Goal: Transaction & Acquisition: Purchase product/service

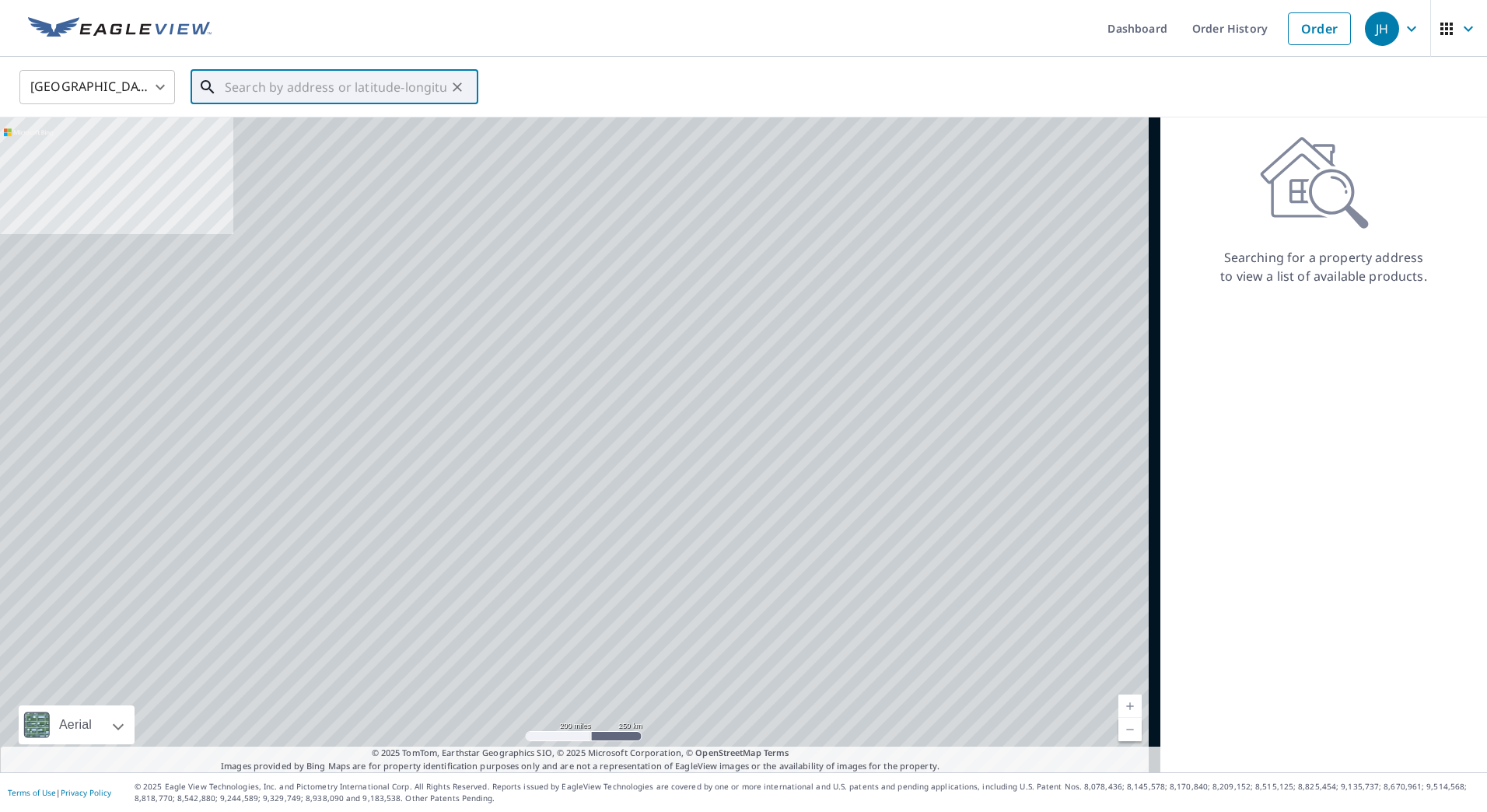
click at [243, 83] on input "text" at bounding box center [336, 87] width 222 height 43
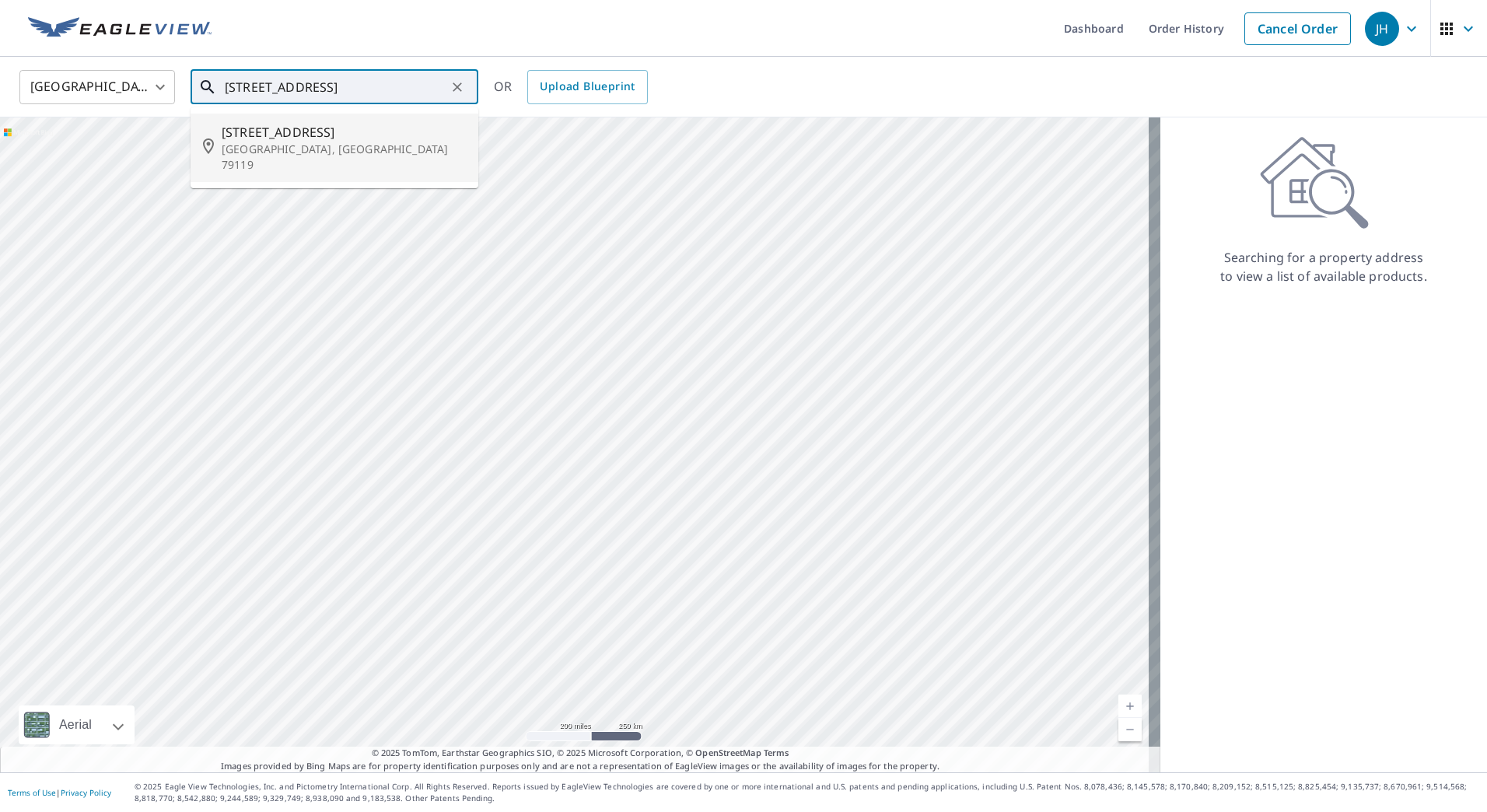
click at [288, 132] on span "[STREET_ADDRESS]" at bounding box center [344, 133] width 244 height 19
type input "[STREET_ADDRESS][PERSON_NAME]"
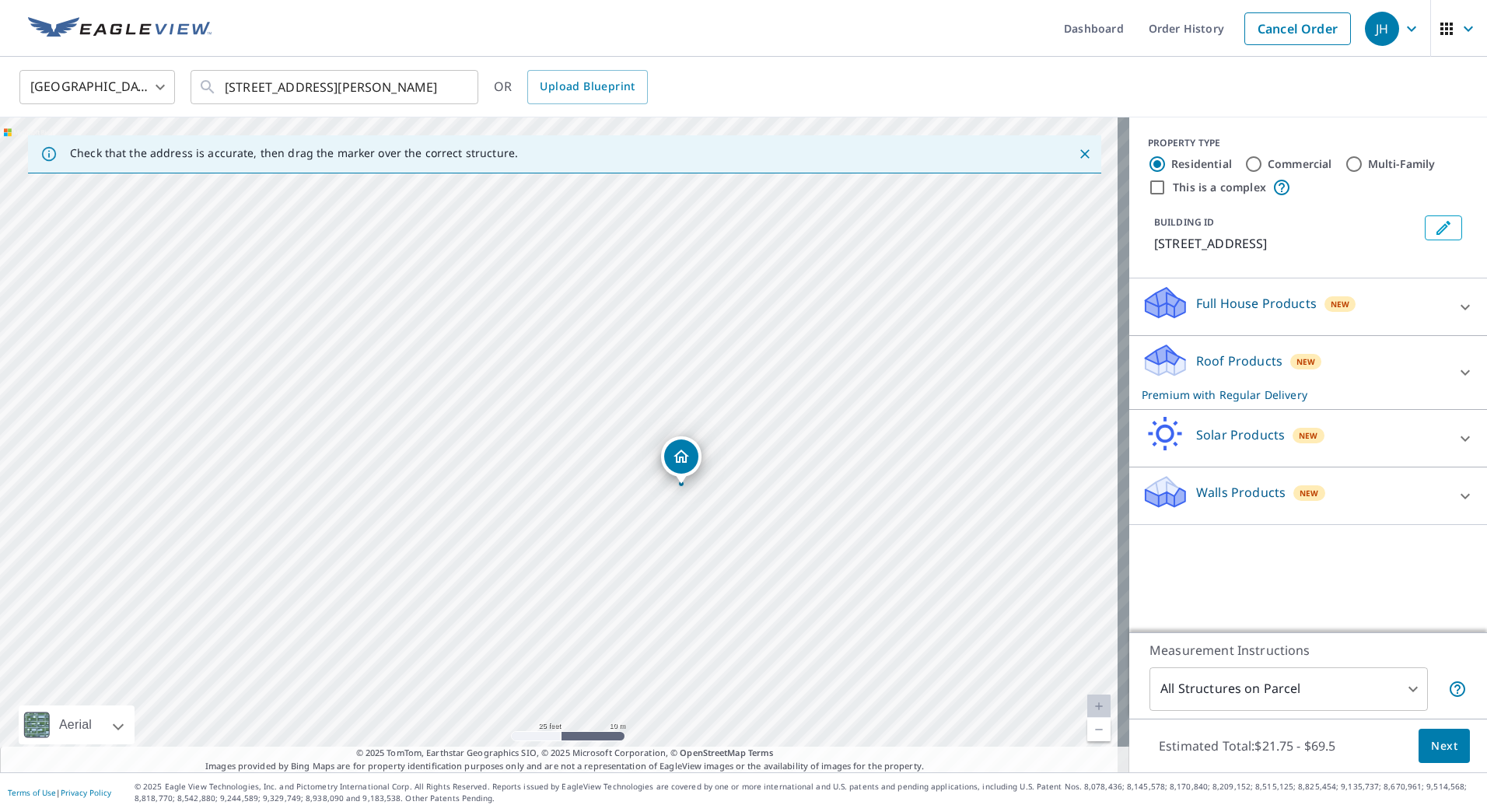
drag, startPoint x: 787, startPoint y: 377, endPoint x: 643, endPoint y: 590, distance: 257.1
click at [611, 625] on div "[STREET_ADDRESS][PERSON_NAME]" at bounding box center [565, 445] width 1130 height 655
click at [1441, 751] on span "Next" at bounding box center [1445, 746] width 26 height 20
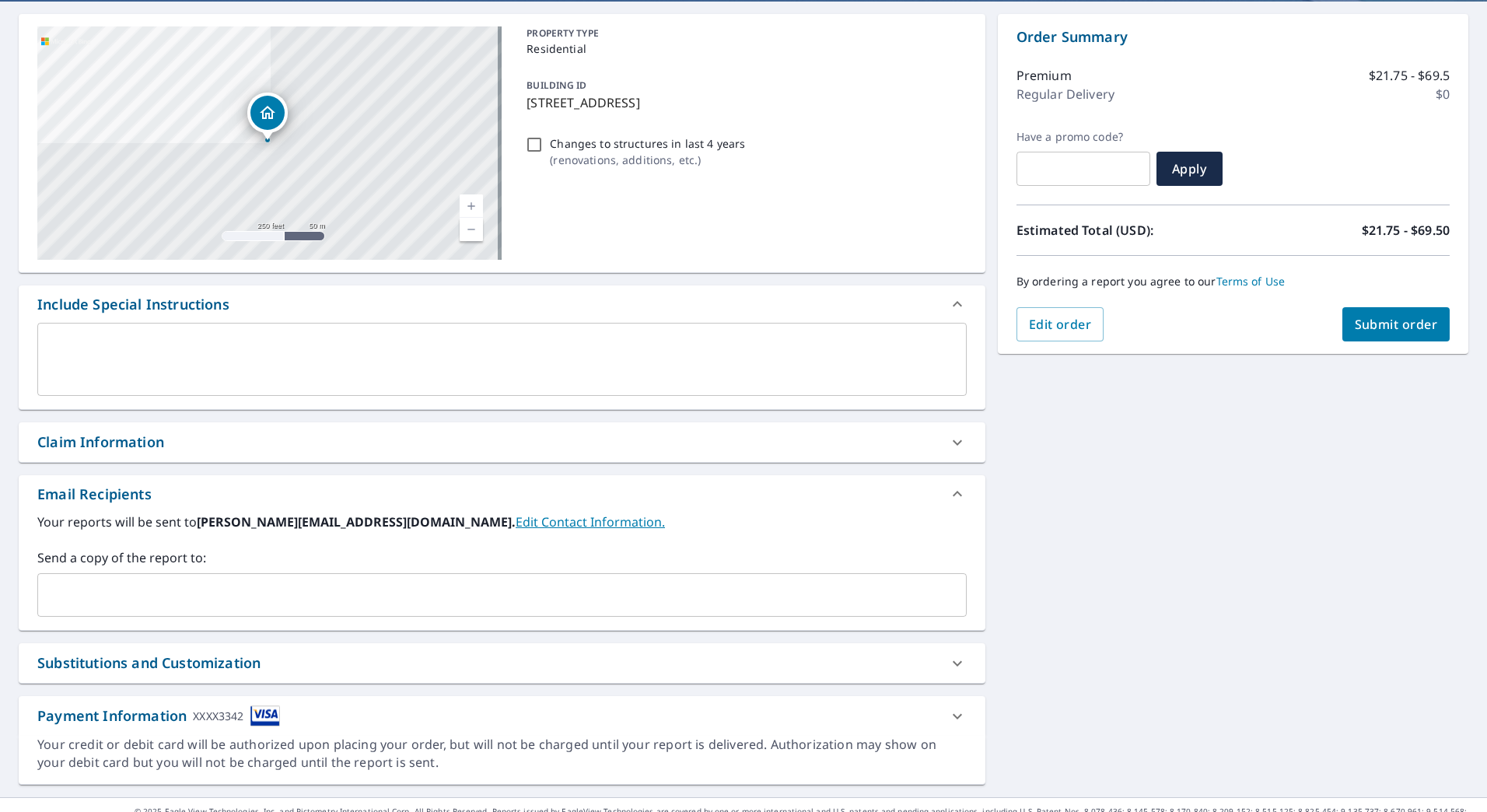
scroll to position [156, 0]
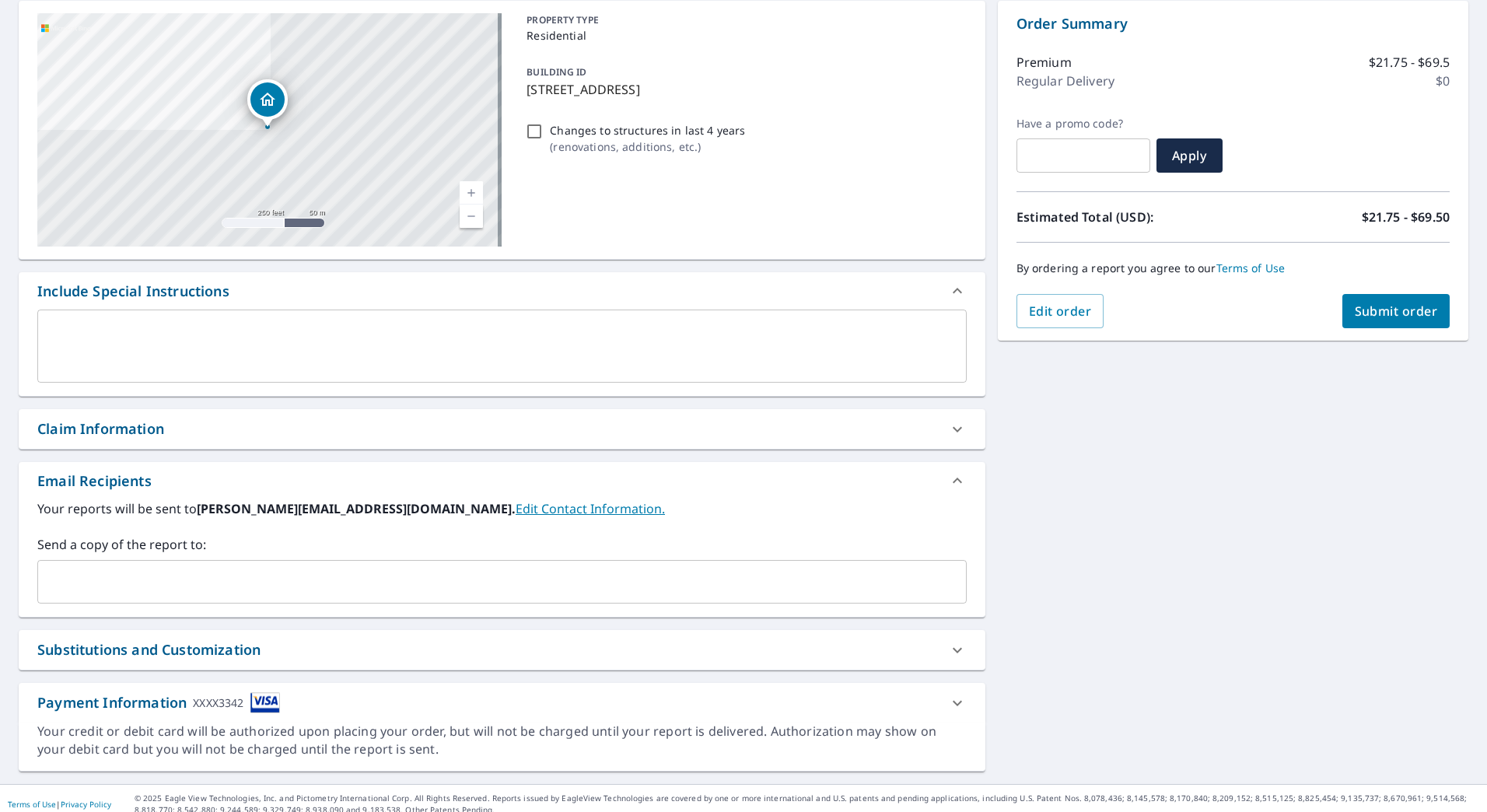
click at [955, 426] on icon at bounding box center [958, 429] width 19 height 19
checkbox input "true"
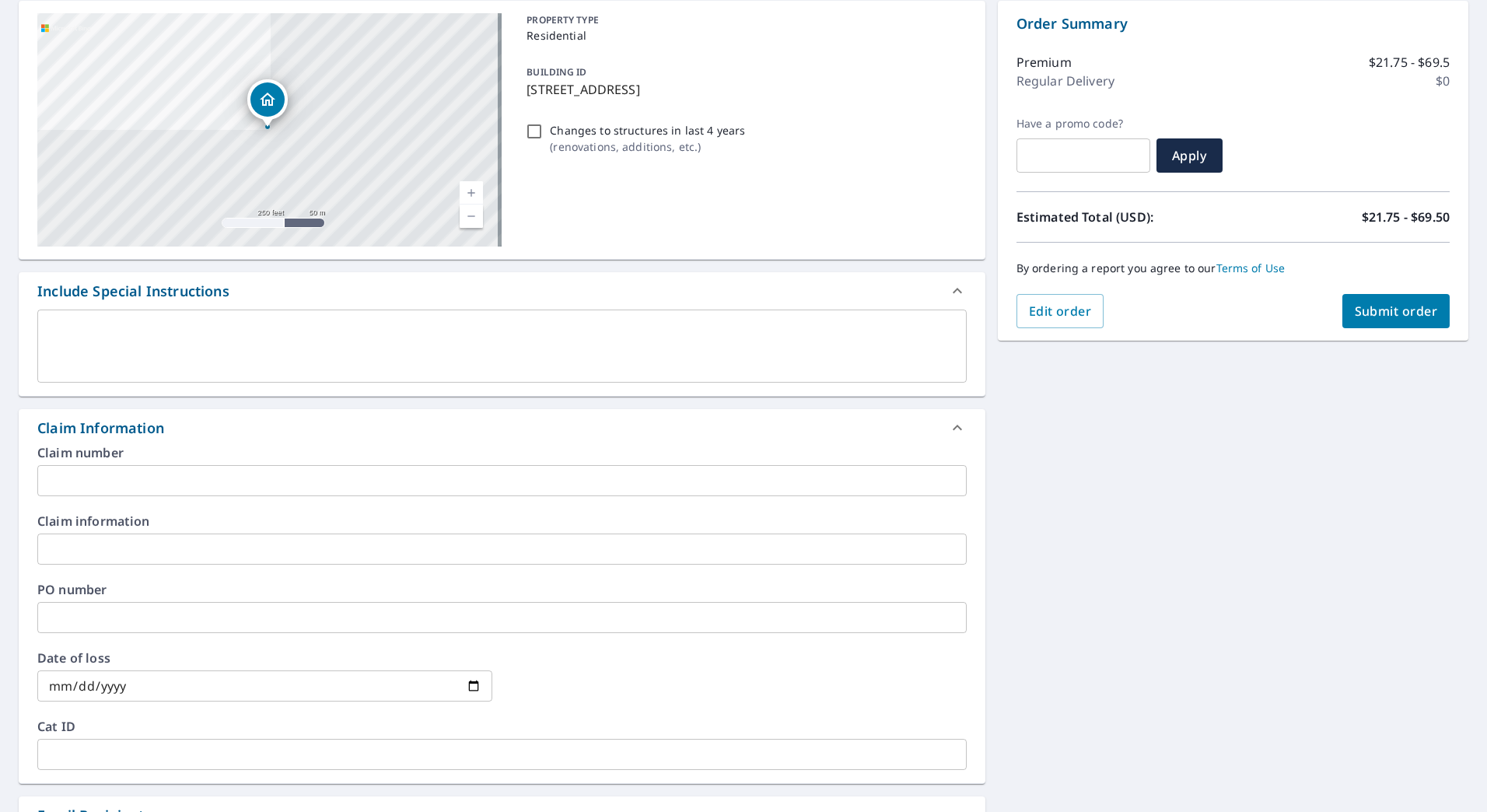
click at [320, 473] on input "text" at bounding box center [502, 480] width 930 height 31
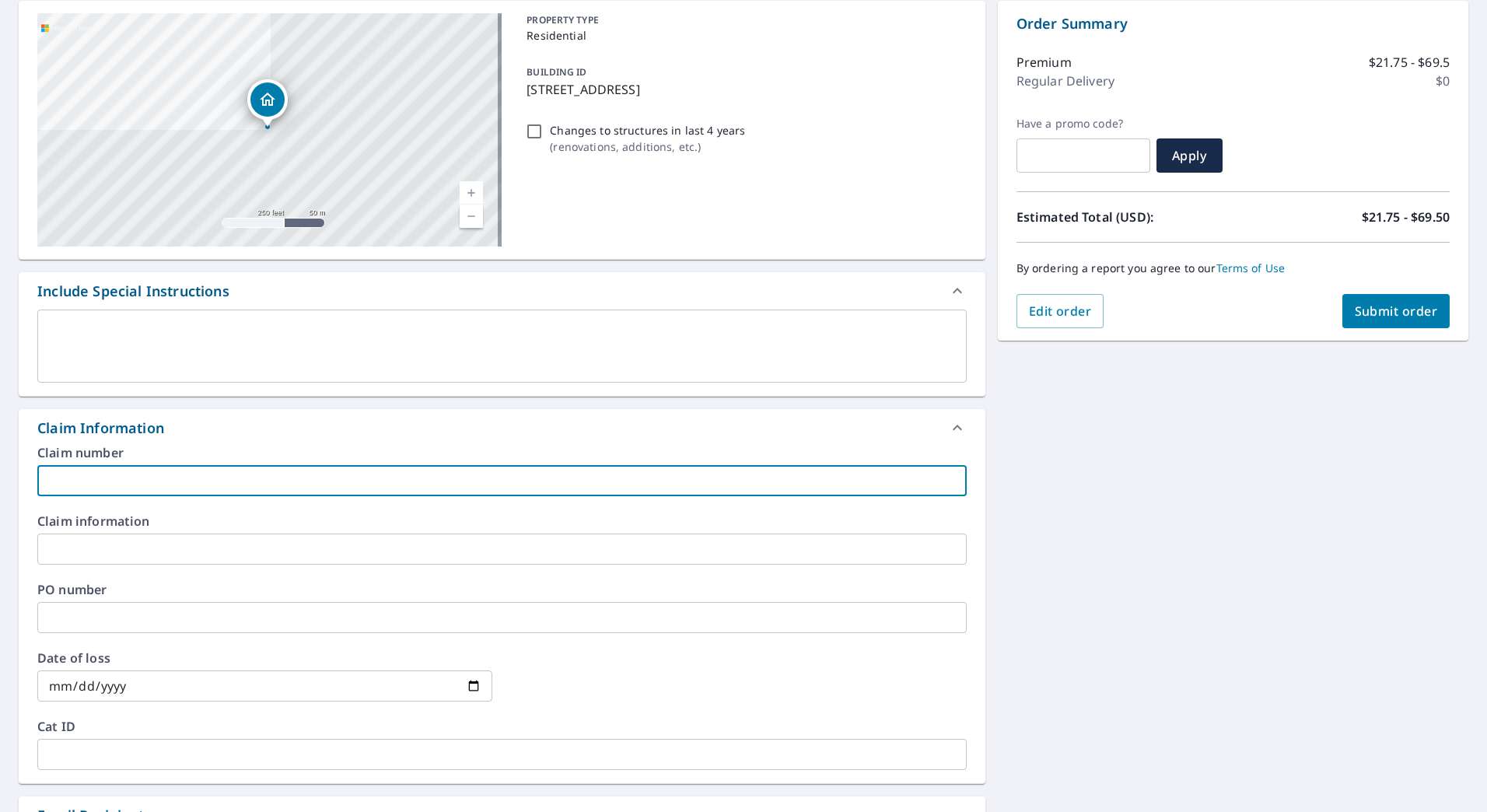
type input "B"
checkbox input "true"
type input "Be"
checkbox input "true"
type input "Ben"
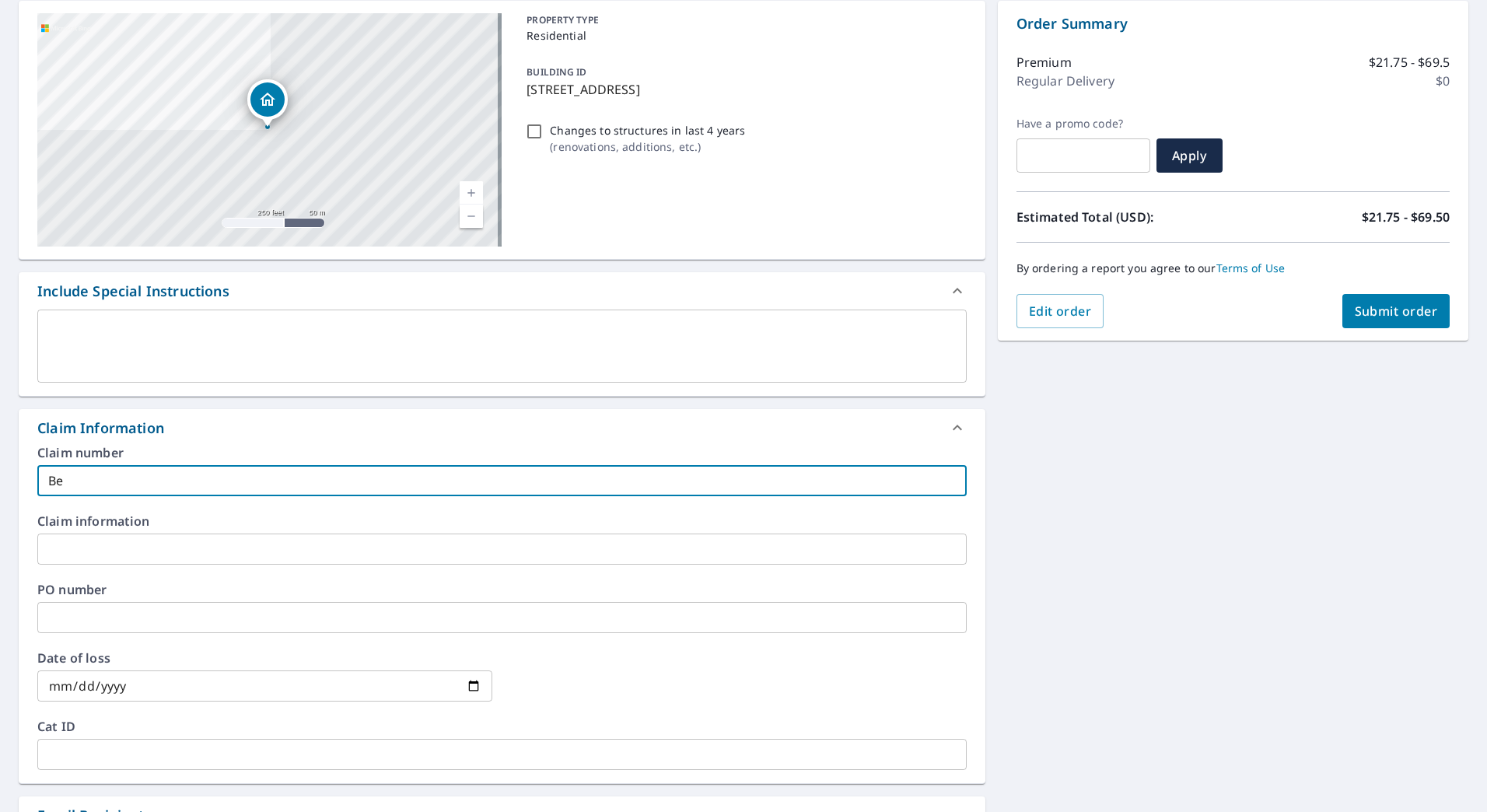
checkbox input "true"
type input "Ben"
checkbox input "true"
type input "[PERSON_NAME]"
checkbox input "true"
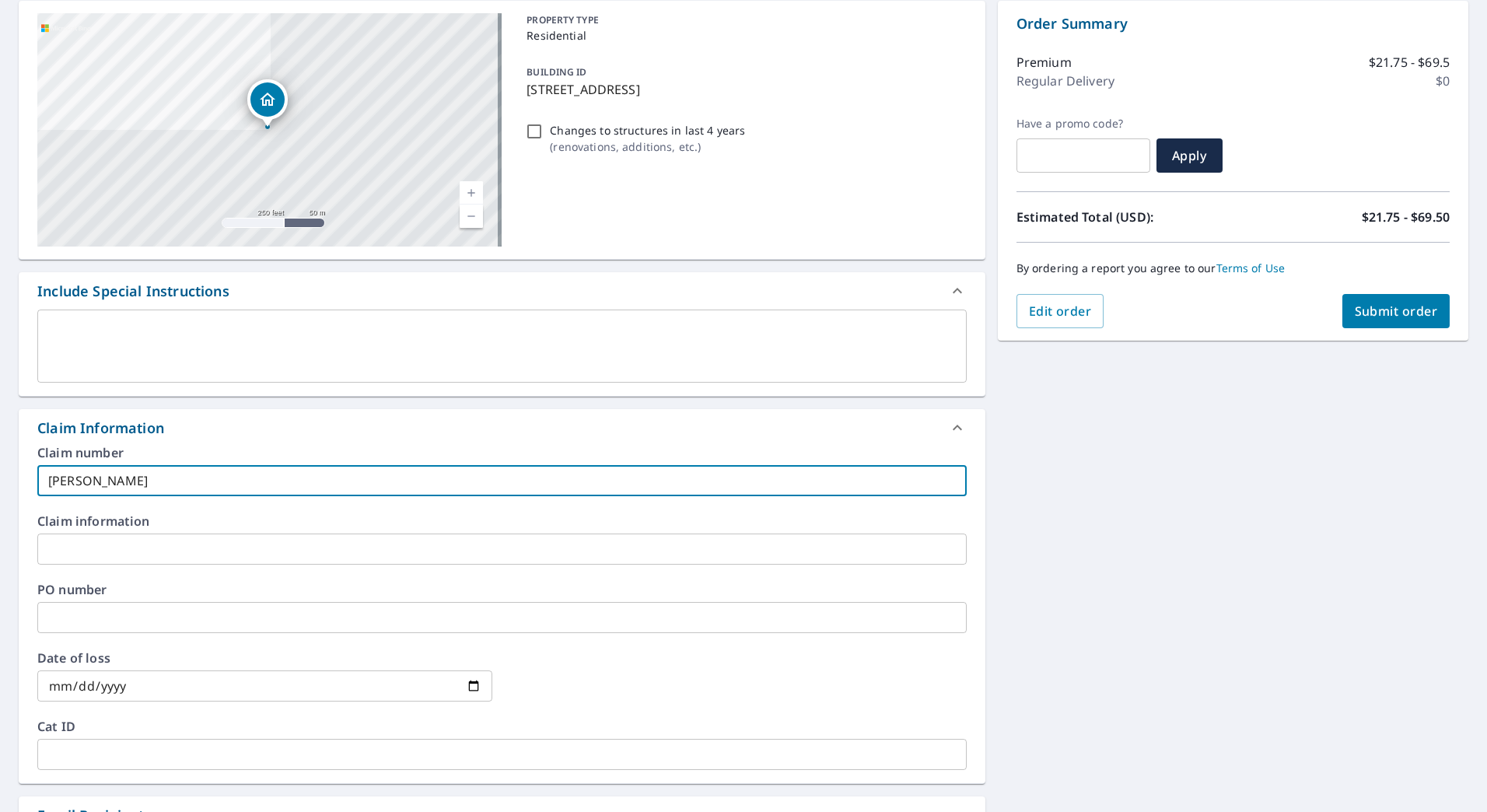
type input "[PERSON_NAME]"
checkbox input "true"
type input "[PERSON_NAME]"
checkbox input "true"
type input "[PERSON_NAME]"
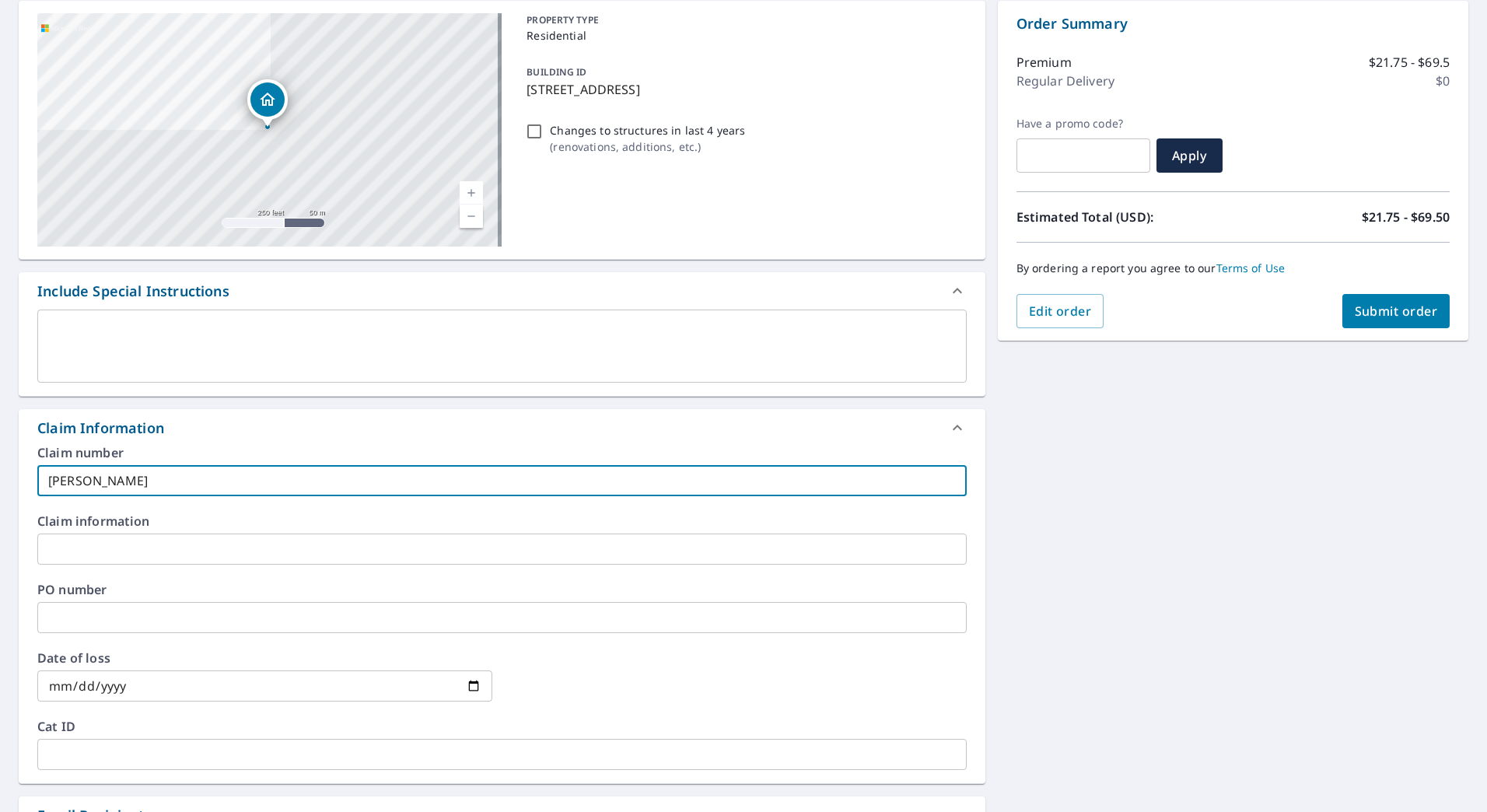
checkbox input "true"
type input "[PERSON_NAME]"
checkbox input "true"
type input "[PERSON_NAME]"
checkbox input "true"
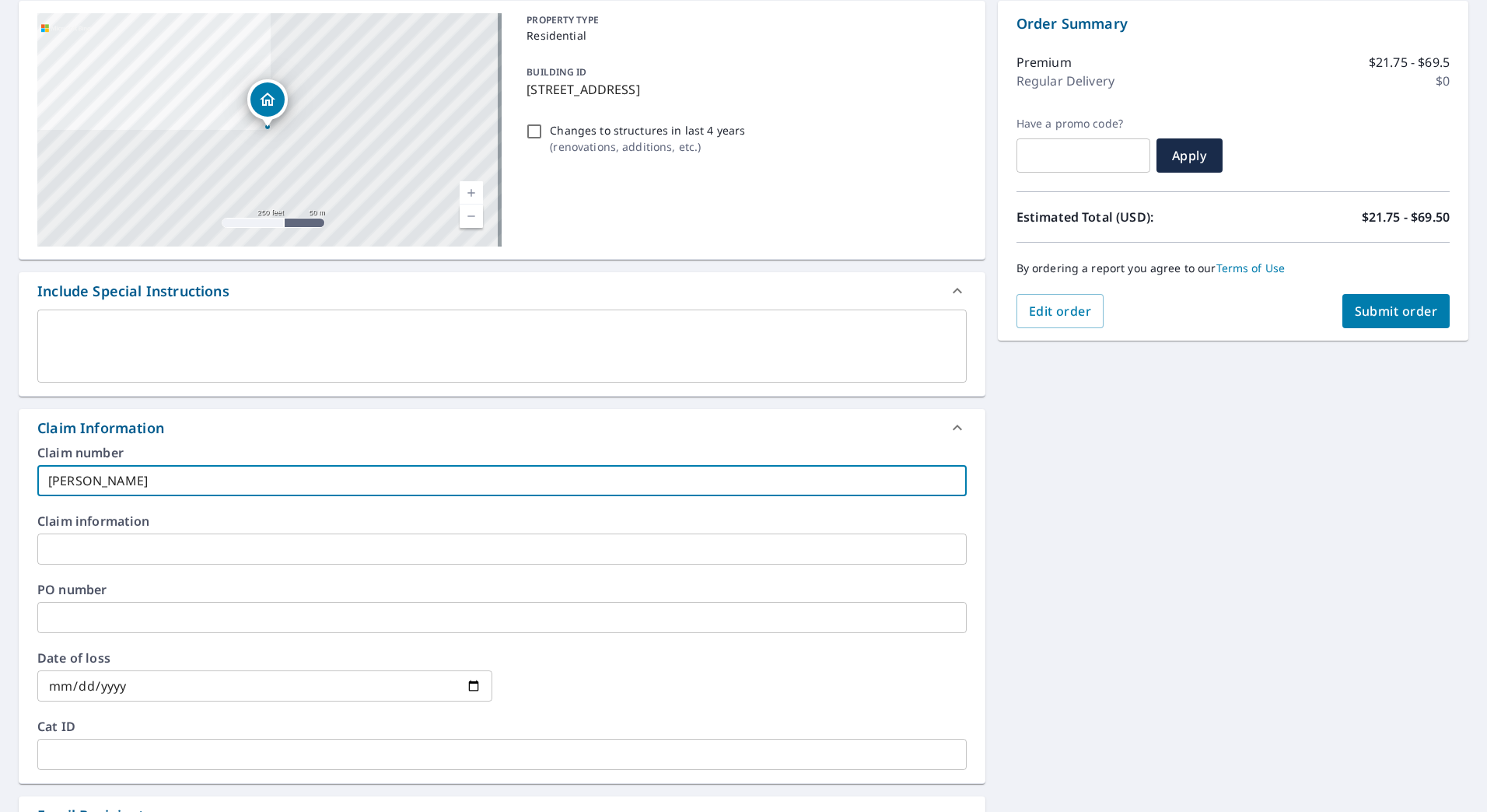
type input "[PERSON_NAME]"
checkbox input "true"
type input "[PERSON_NAME]"
checkbox input "true"
type input "[PERSON_NAME]"
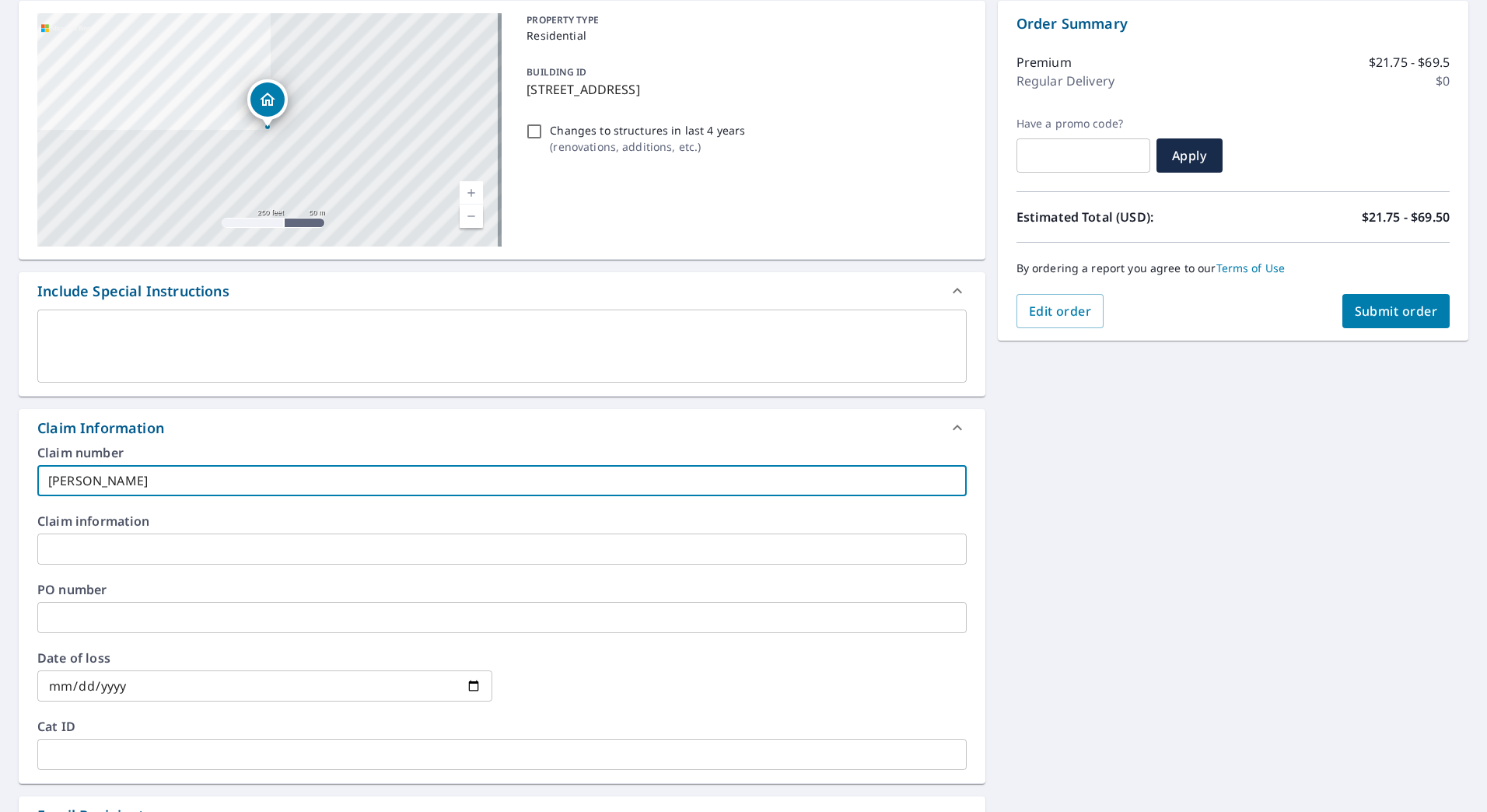
checkbox input "true"
type input "[PERSON_NAME]"
checkbox input "true"
type input "[PERSON_NAME]"
checkbox input "true"
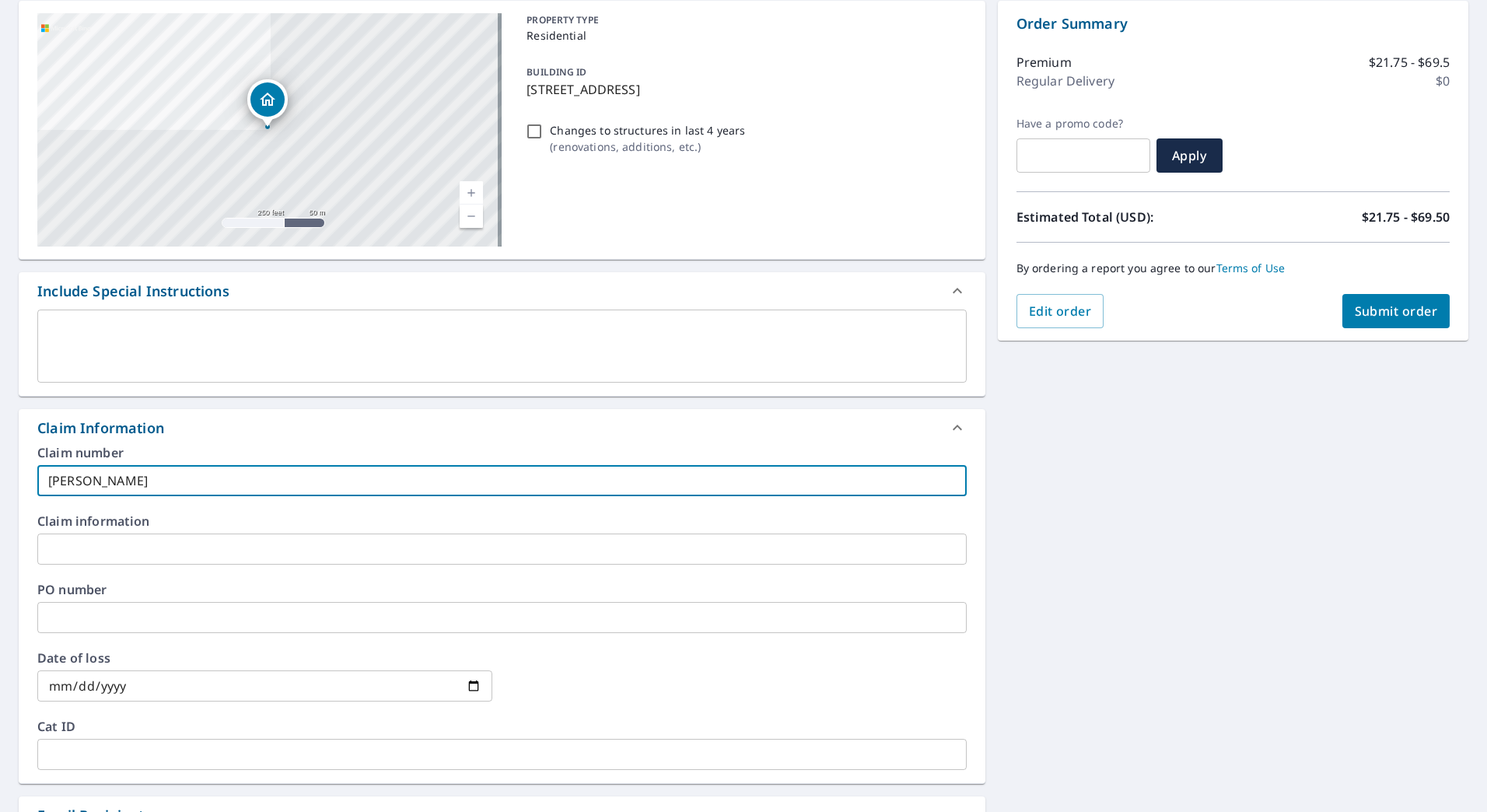
type input "[PERSON_NAME]"
checkbox input "true"
type input "[PERSON_NAME]"
checkbox input "true"
type input "[PERSON_NAME]"
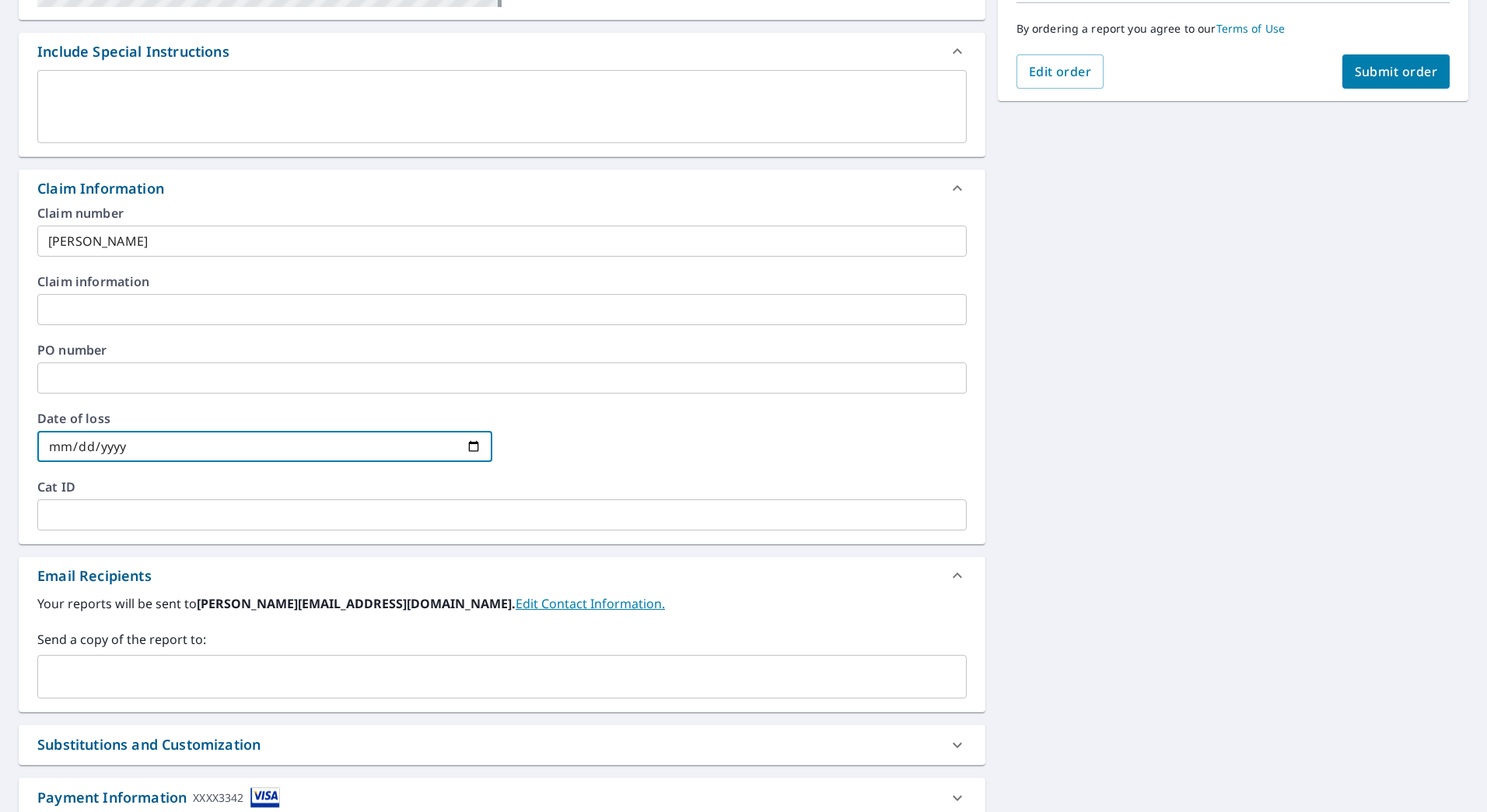
scroll to position [502, 0]
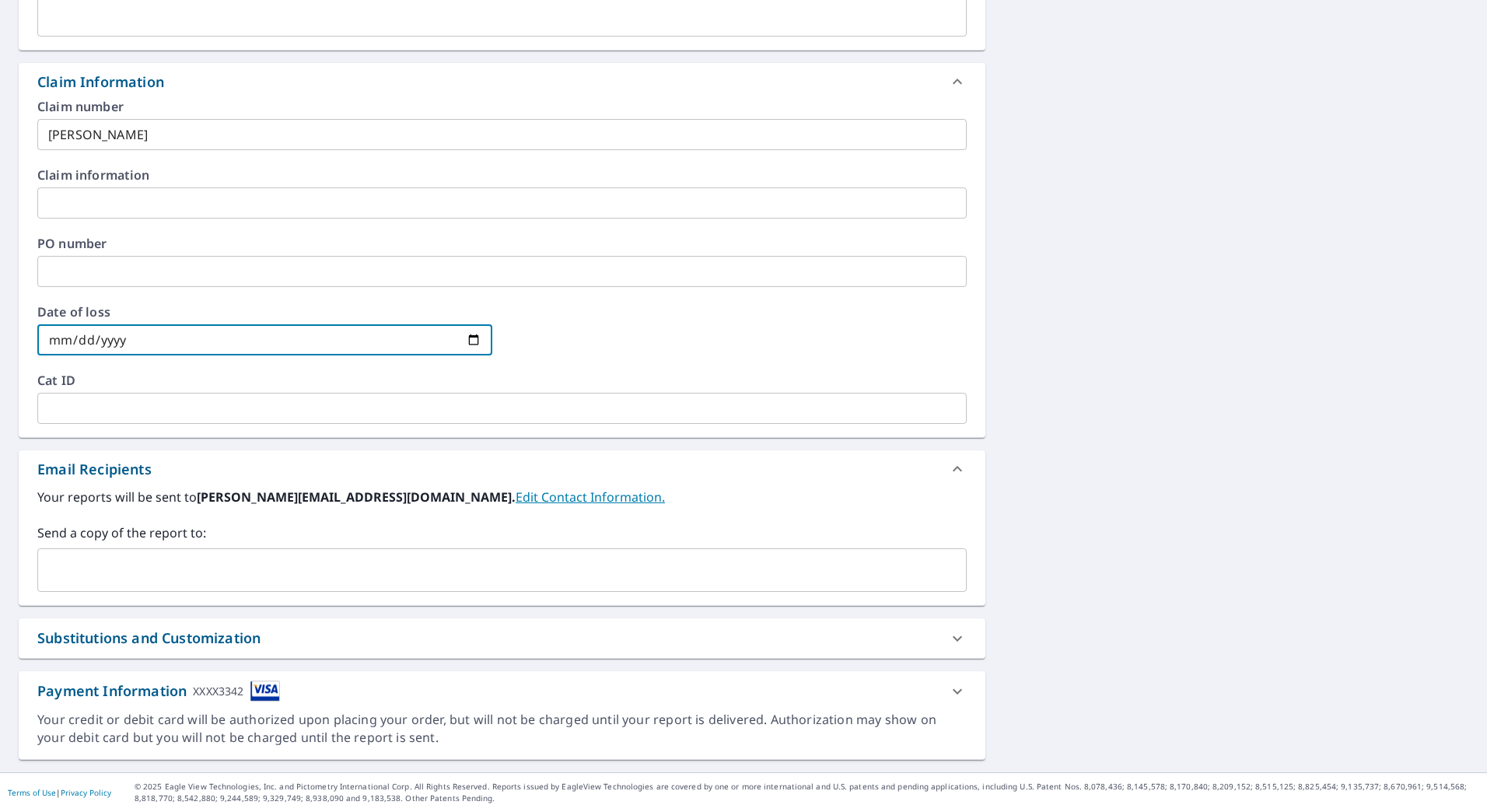
click at [238, 554] on div "​" at bounding box center [502, 570] width 930 height 43
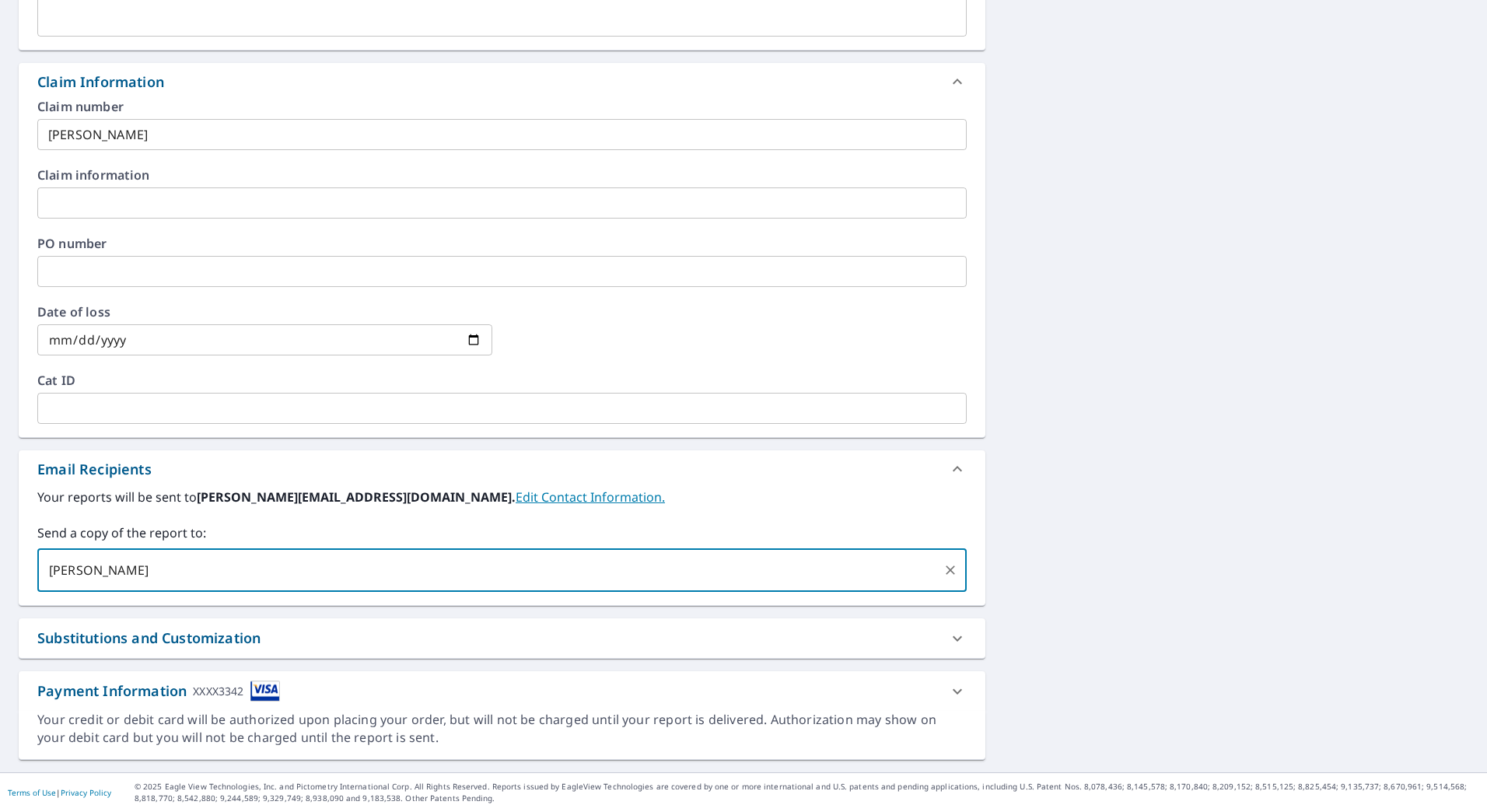
type input "[PERSON_NAME]"
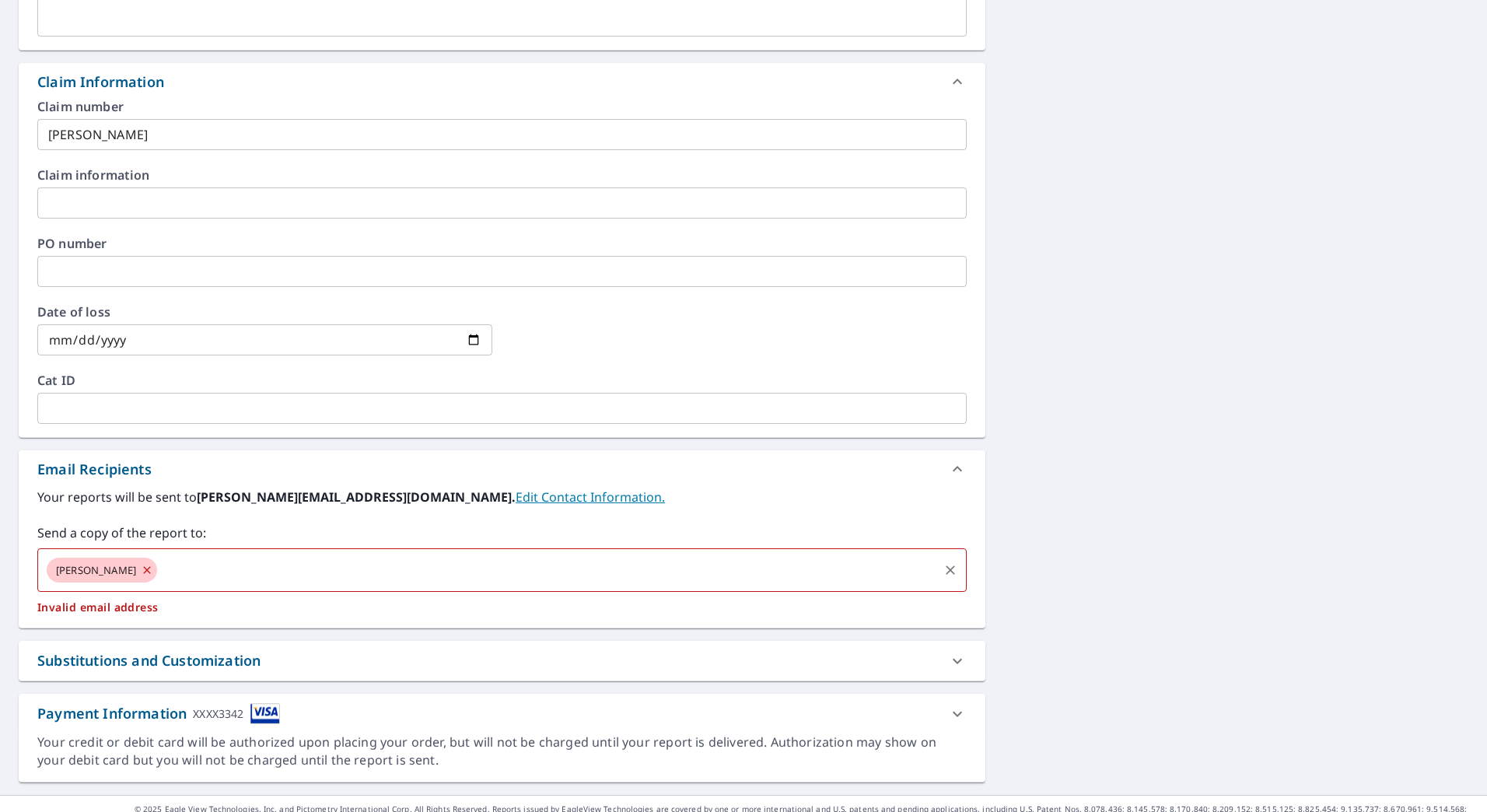
checkbox input "true"
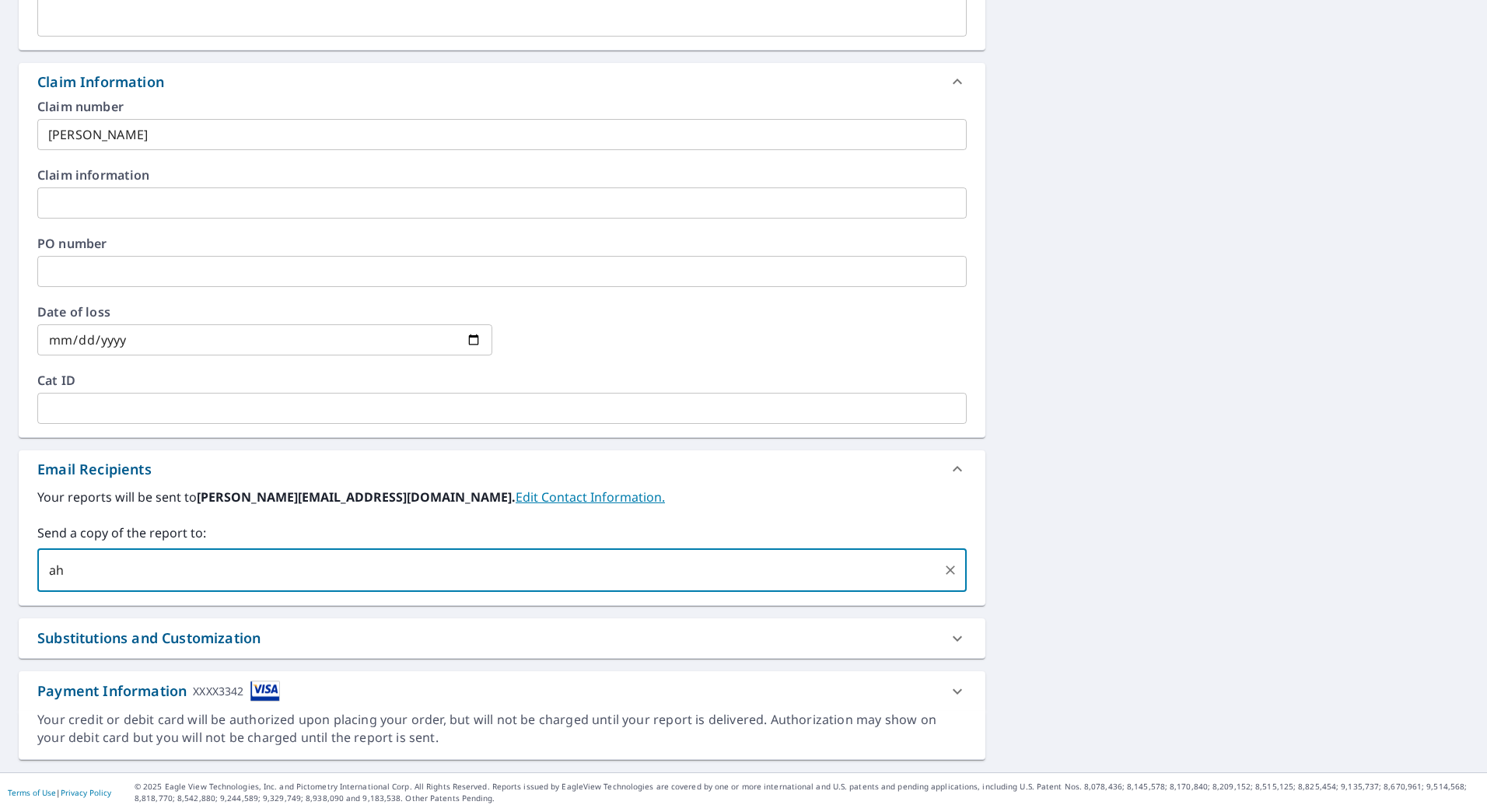
type input "a"
type input "[PERSON_NAME][EMAIL_ADDRESS][PERSON_NAME][DOMAIN_NAME]"
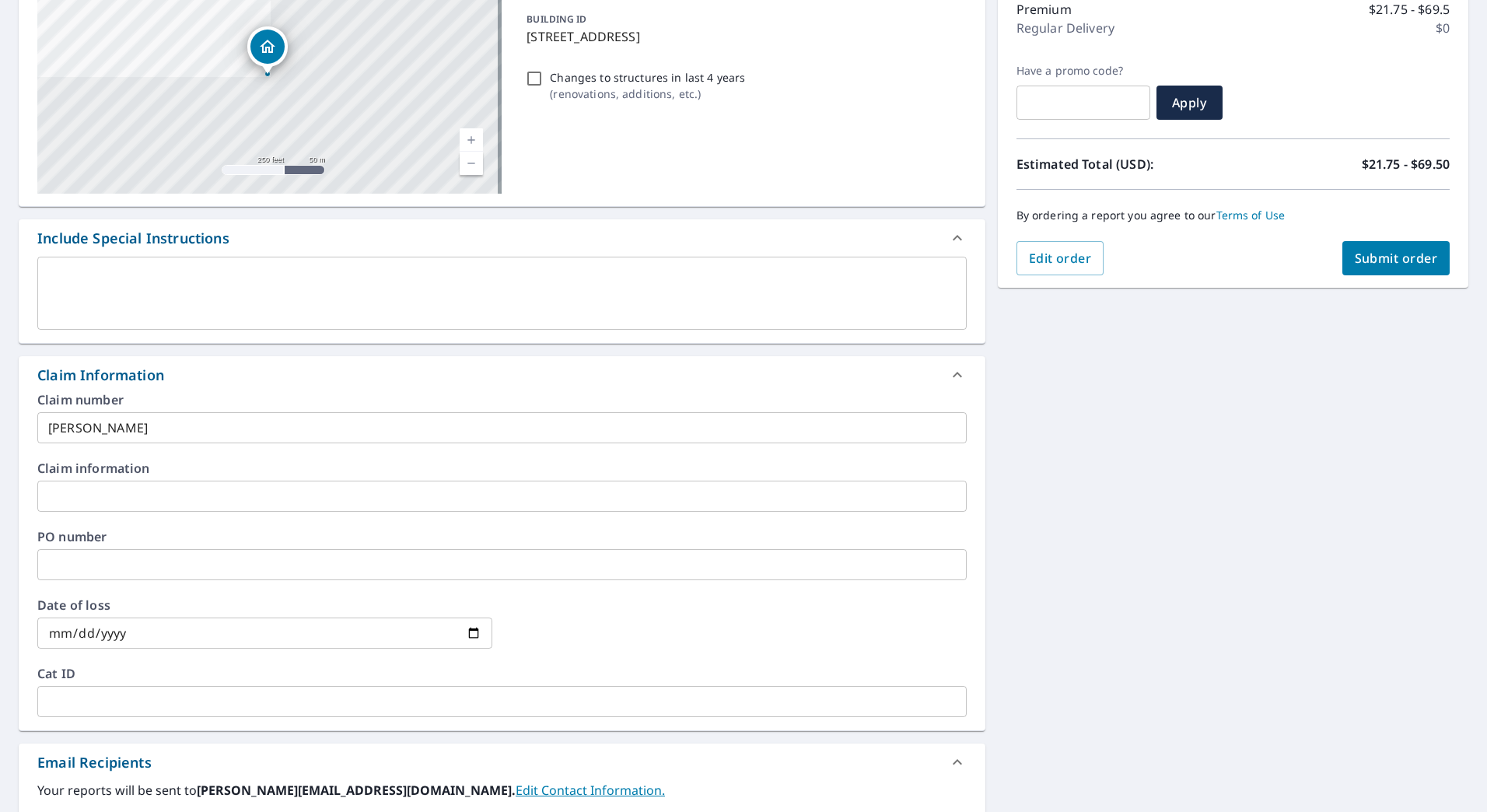
scroll to position [0, 0]
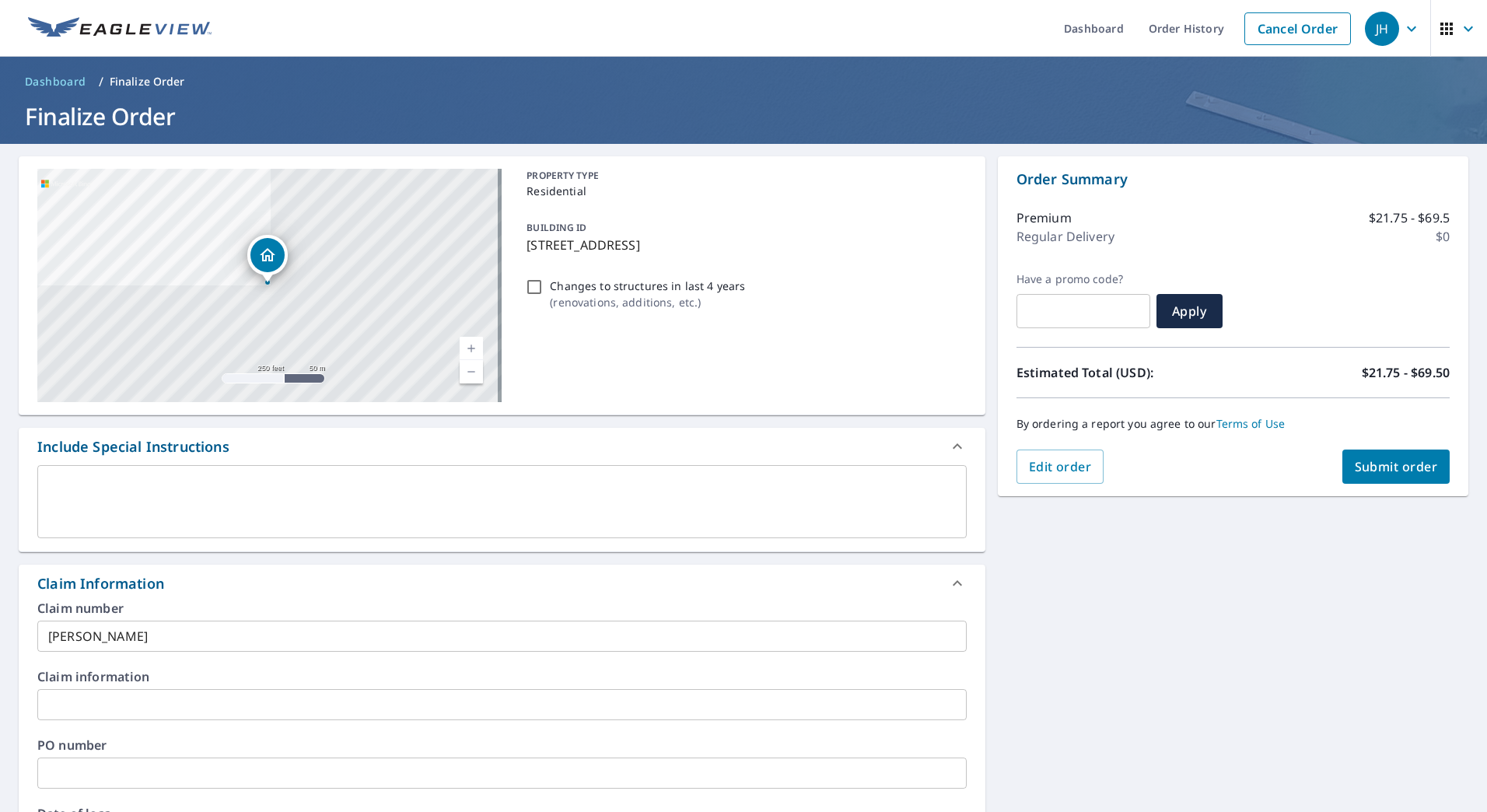
click at [1377, 469] on span "Submit order" at bounding box center [1397, 466] width 84 height 17
checkbox input "true"
